Goal: Find specific page/section: Find specific page/section

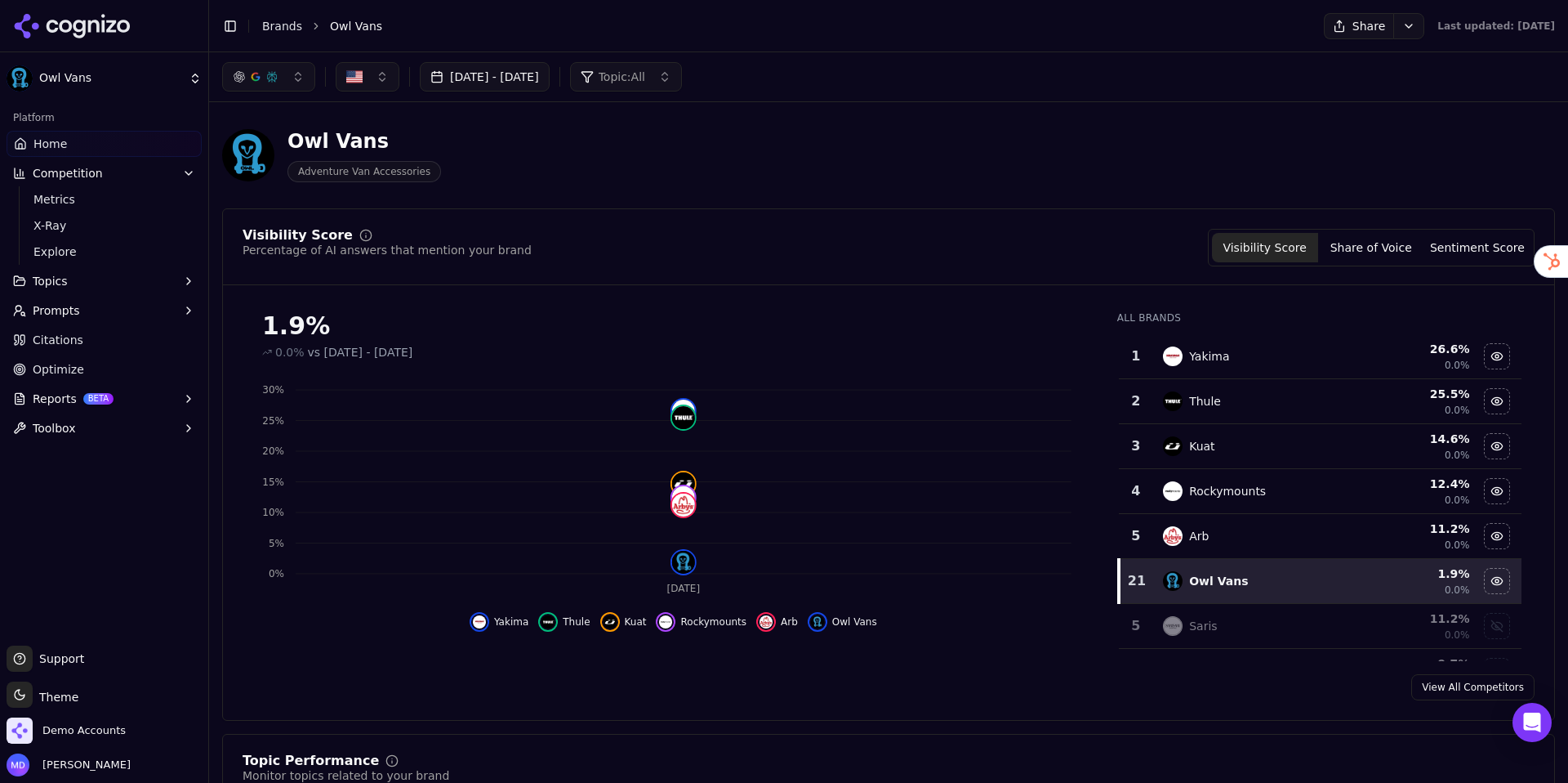
click at [278, 26] on link "Brands" at bounding box center [282, 26] width 40 height 13
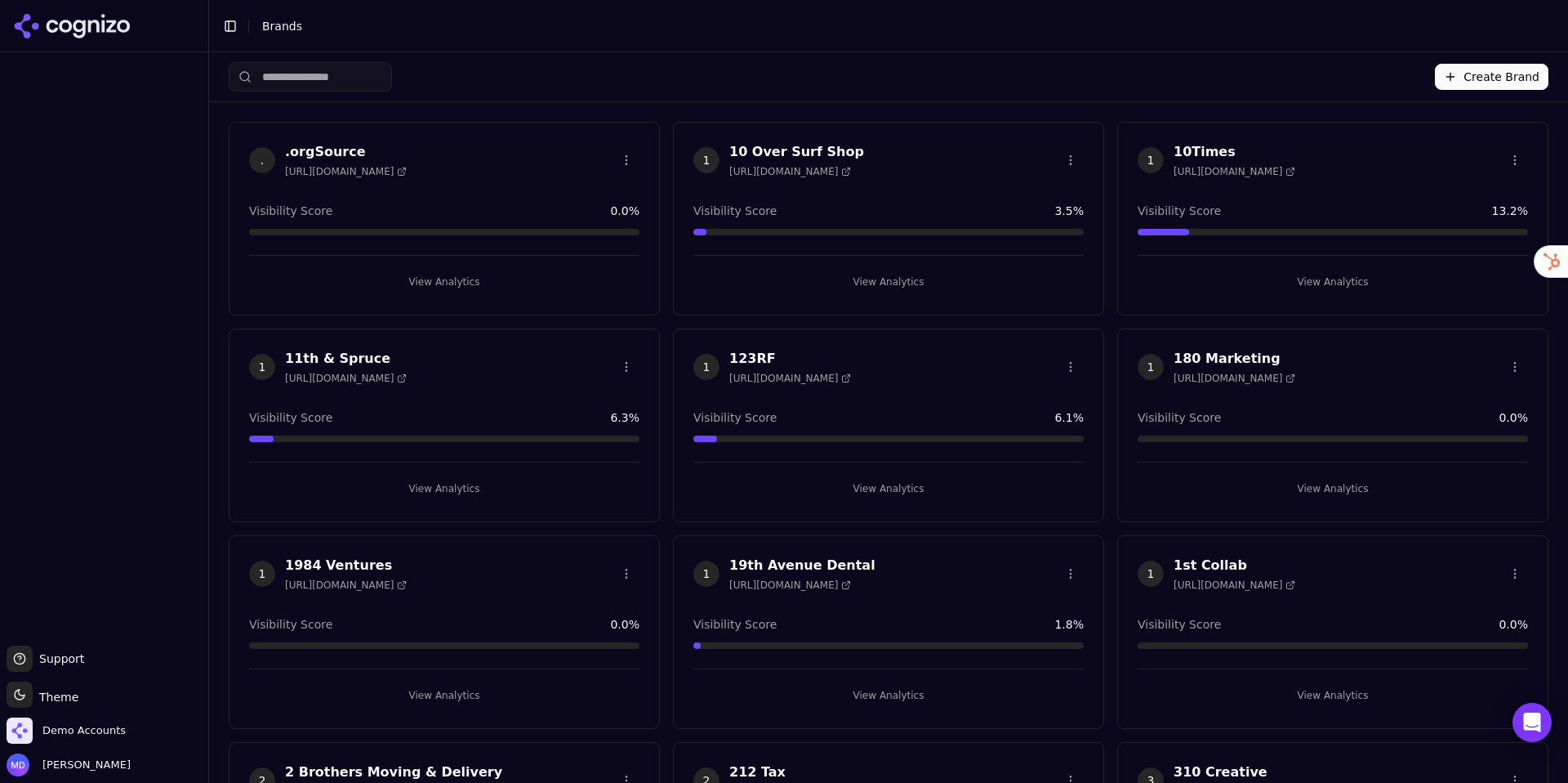
click at [392, 81] on input "search" at bounding box center [310, 77] width 163 height 30
click at [392, 84] on input "search" at bounding box center [310, 77] width 163 height 30
click at [366, 81] on input "search" at bounding box center [310, 77] width 163 height 30
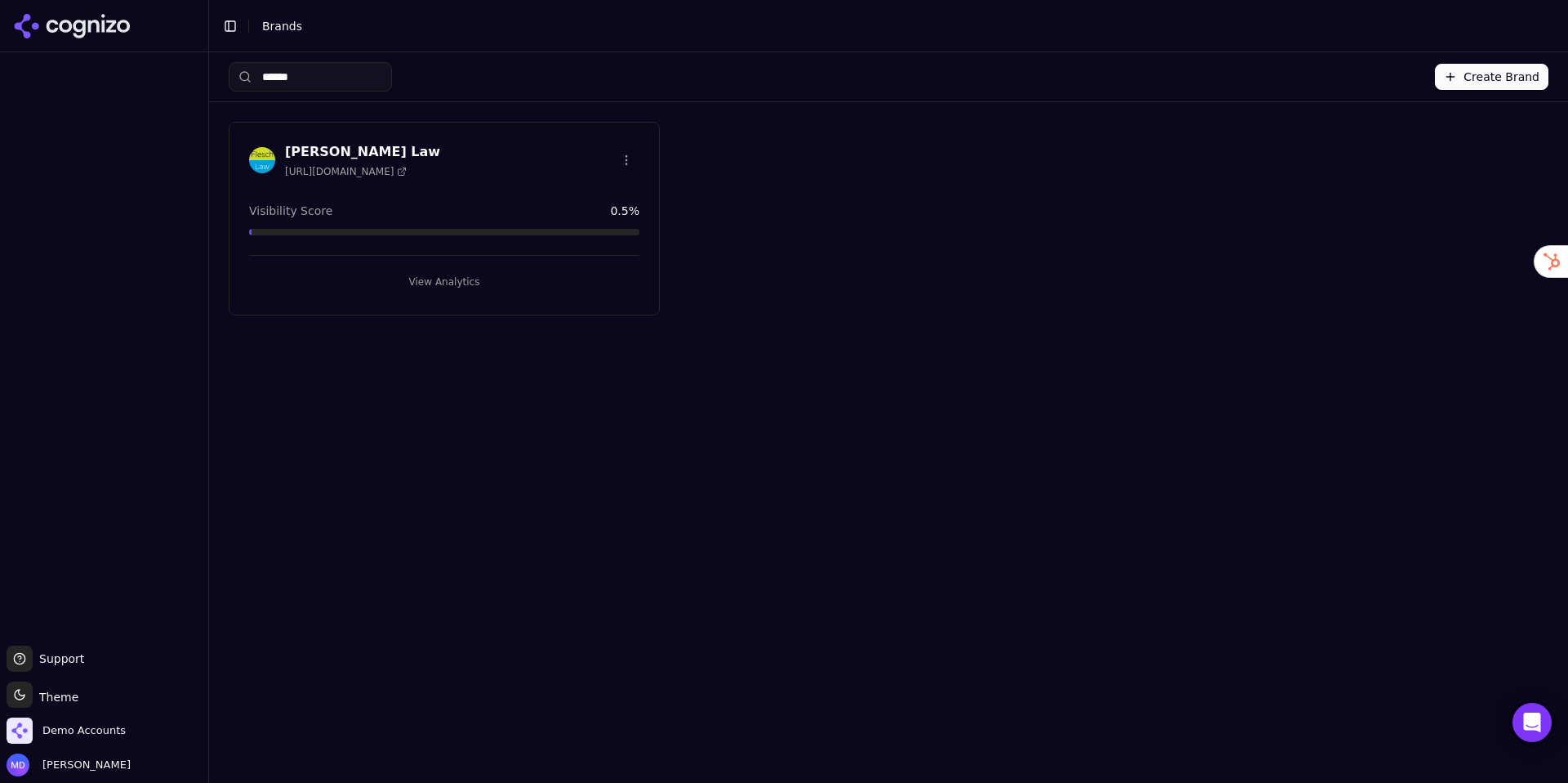
type input "******"
click at [437, 268] on button "View Analytics" at bounding box center [444, 281] width 390 height 26
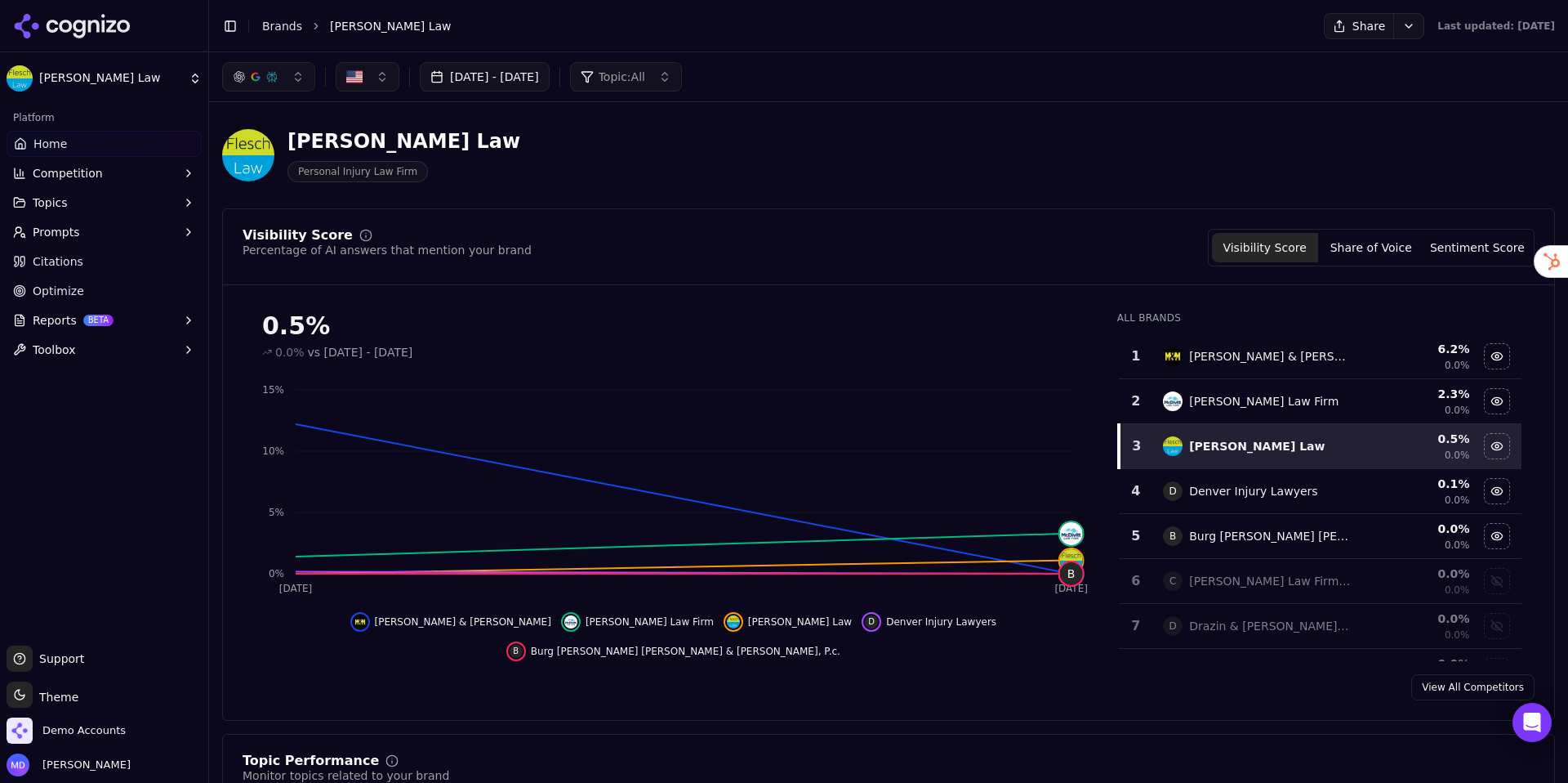
click at [115, 286] on link "Optimize" at bounding box center [104, 291] width 195 height 26
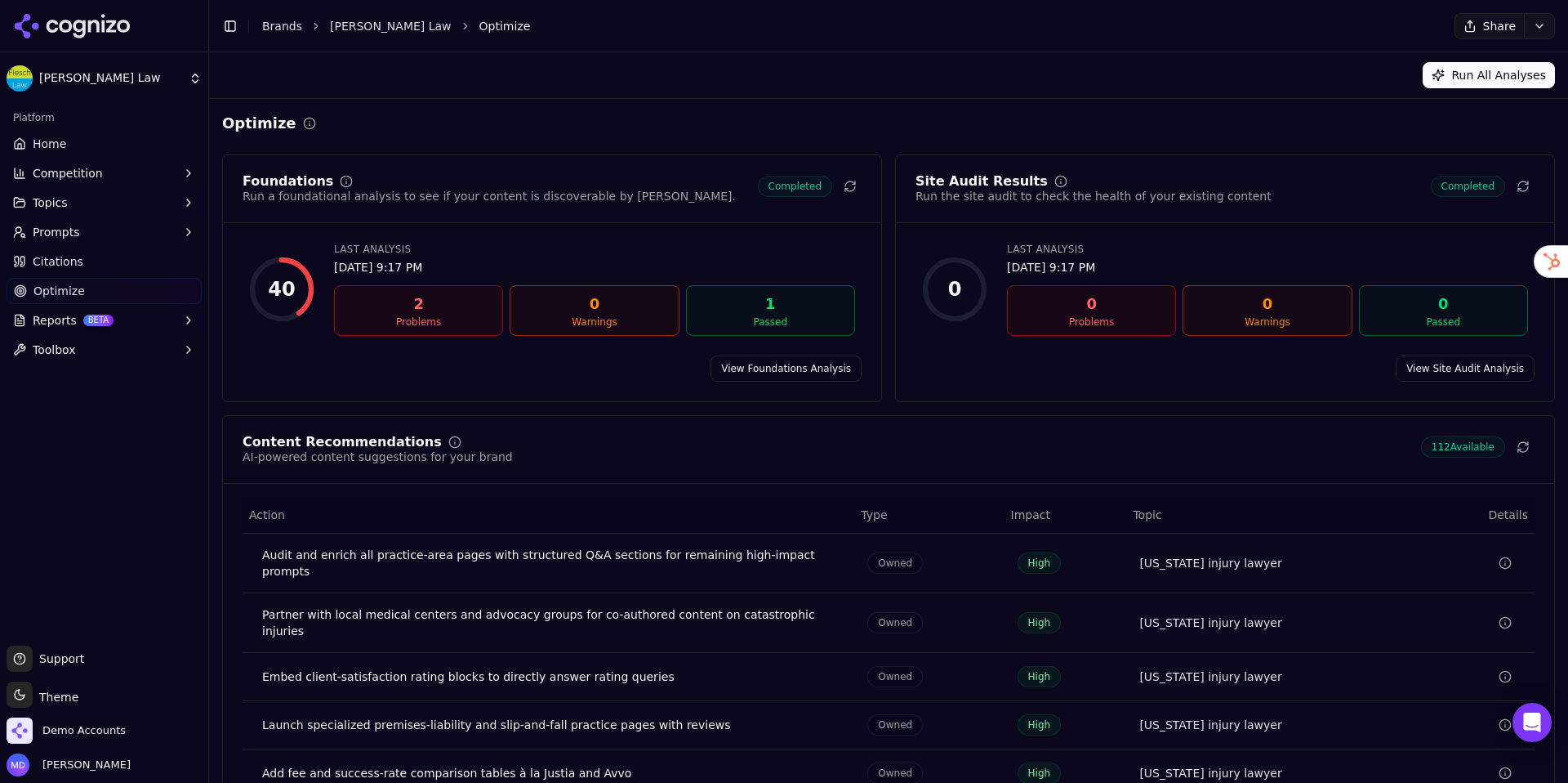
drag, startPoint x: 77, startPoint y: 143, endPoint x: 60, endPoint y: 184, distance: 44.4
click at [77, 143] on link "Home" at bounding box center [104, 144] width 195 height 26
